Goal: Find specific page/section: Find specific page/section

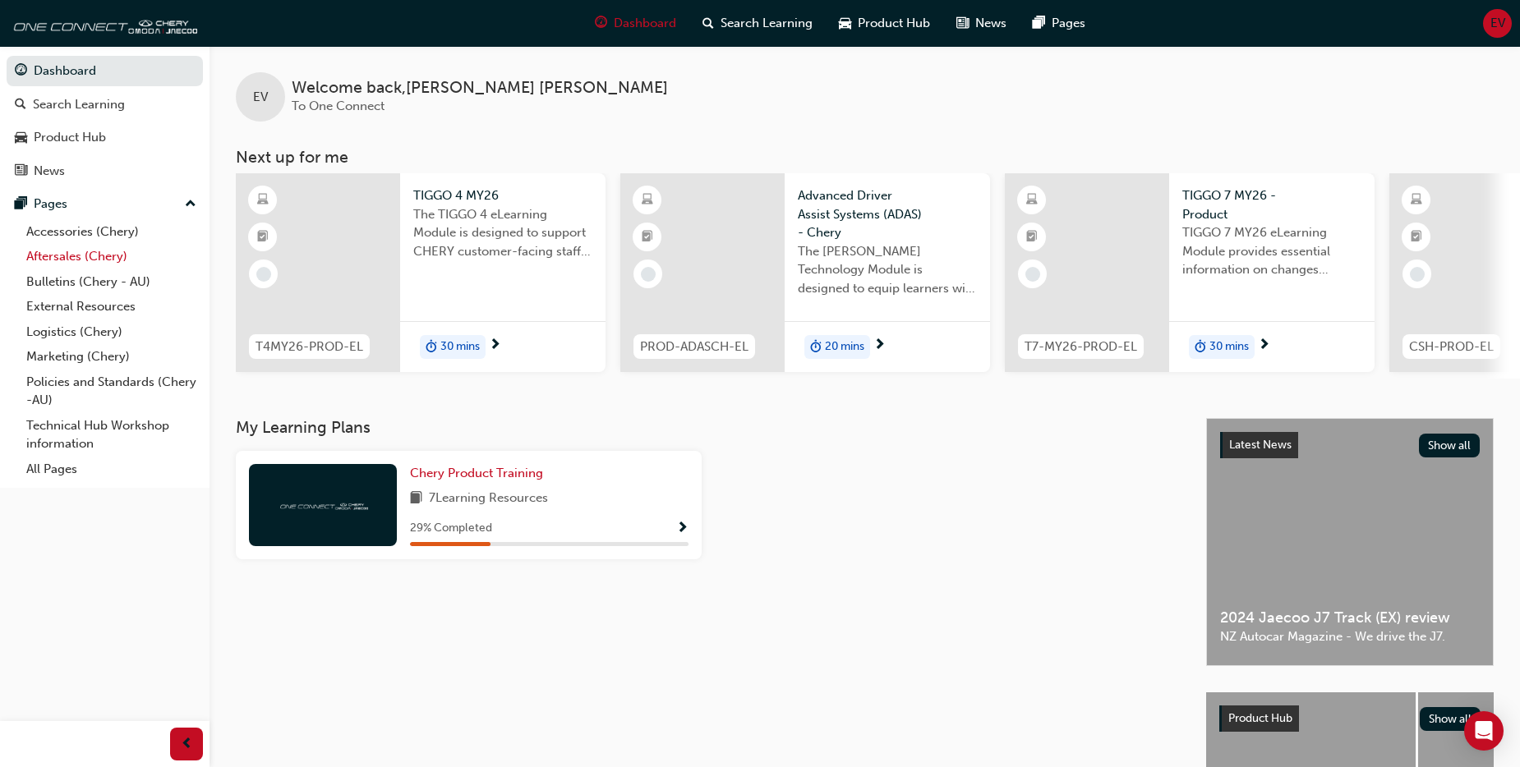
click at [59, 248] on link "Aftersales (Chery)" at bounding box center [111, 256] width 183 height 25
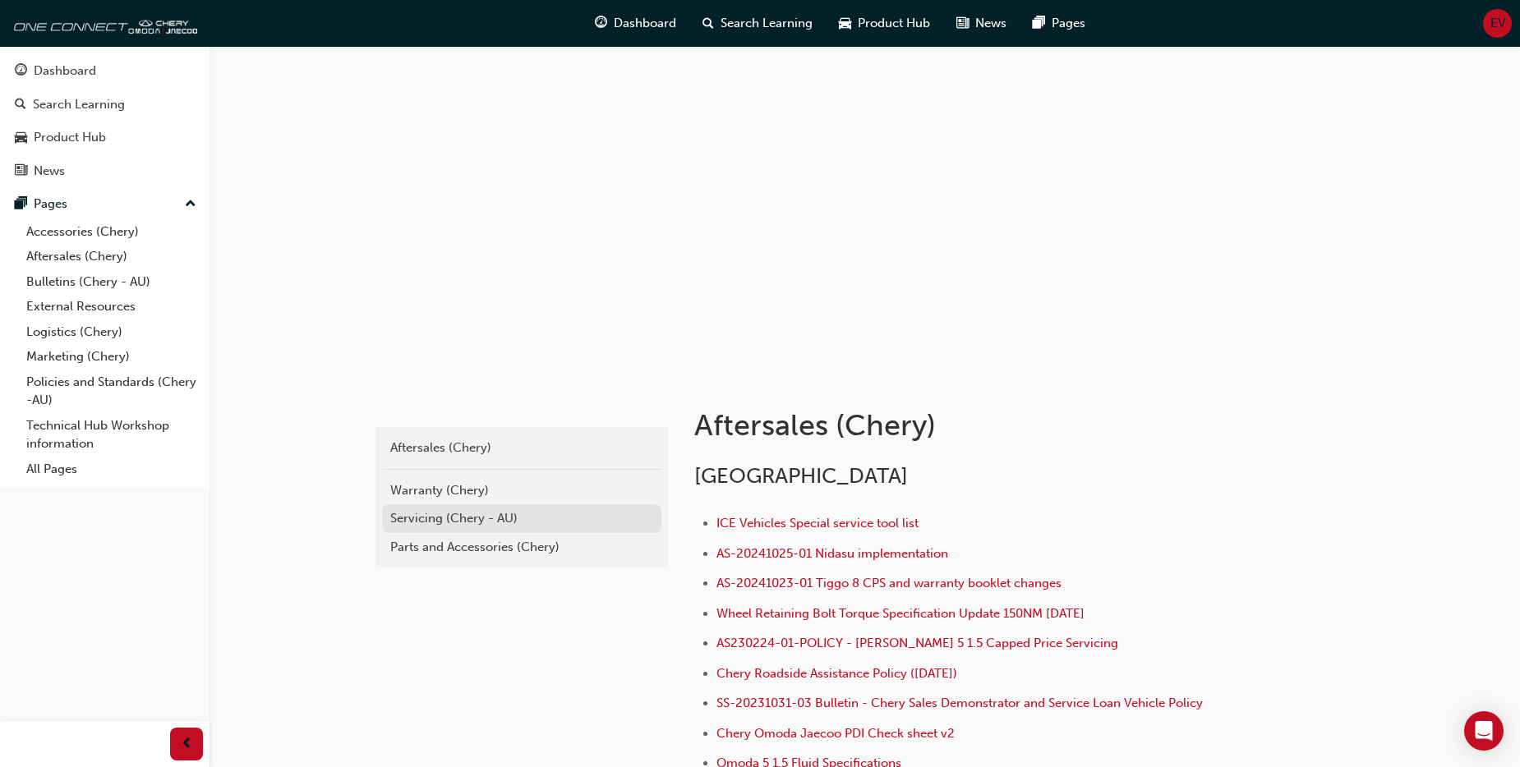
click at [470, 519] on div "Servicing (Chery - AU)" at bounding box center [521, 518] width 263 height 19
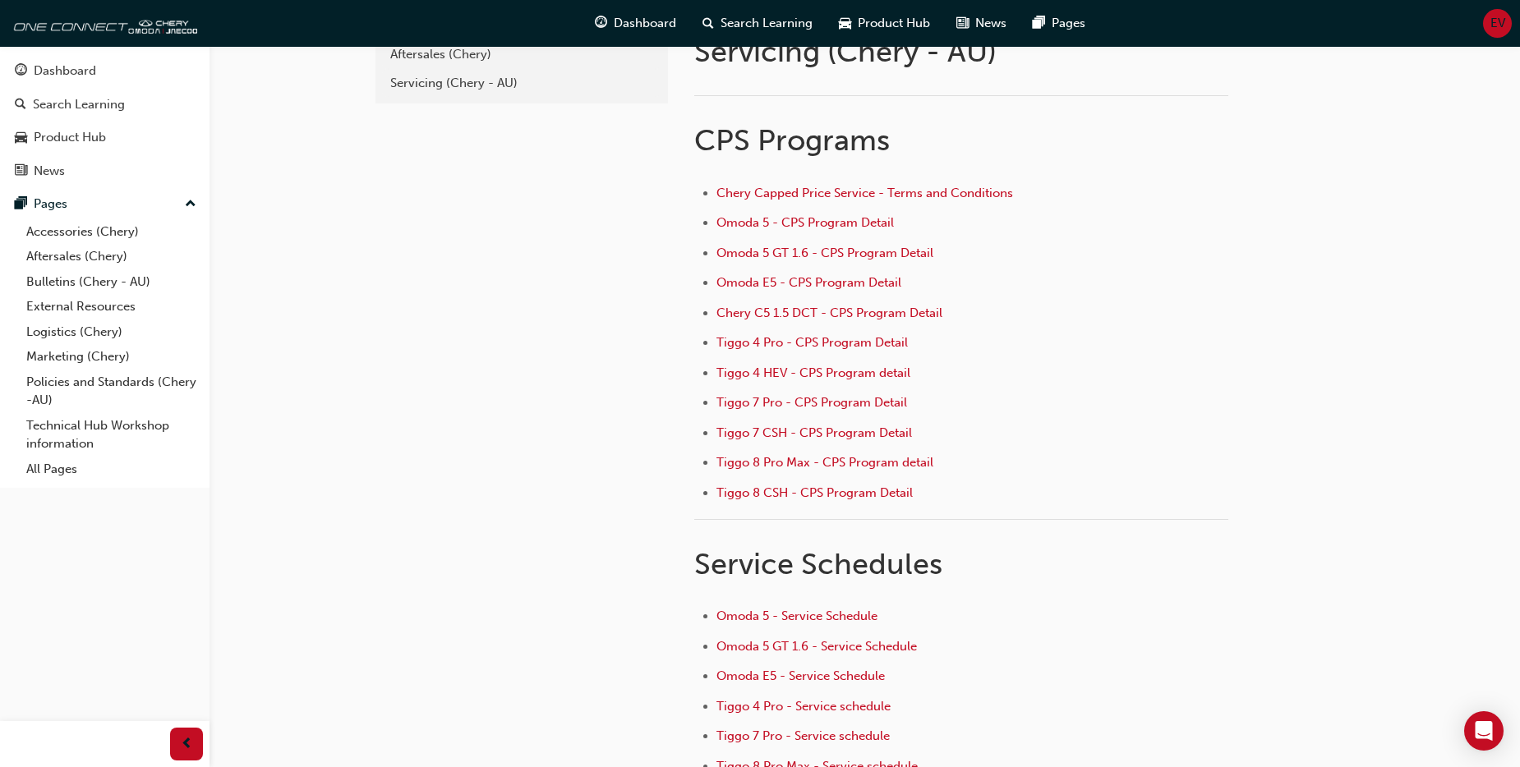
scroll to position [237, 0]
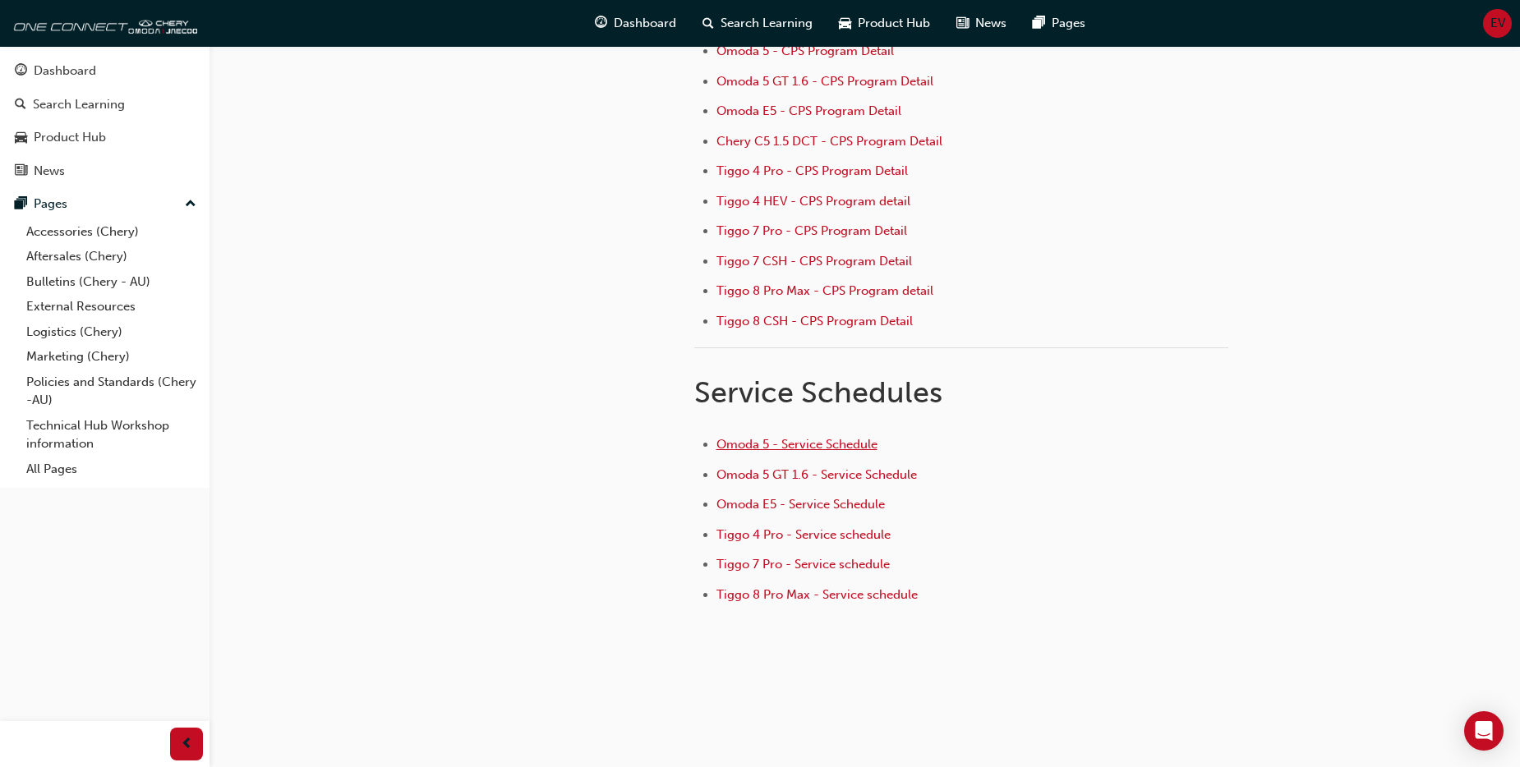
click at [748, 440] on span "Omoda 5 - Service Schedule" at bounding box center [796, 444] width 161 height 15
